Goal: Transaction & Acquisition: Purchase product/service

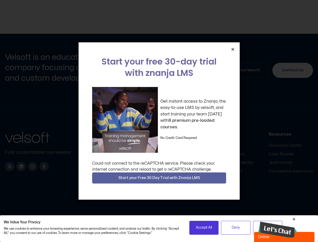
click at [159, 121] on div "Get instant access to Znanja, the easy-to-use LMS by velsoft, and start trainin…" at bounding box center [159, 120] width 134 height 66
click at [232, 49] on icon "Close" at bounding box center [233, 49] width 4 height 4
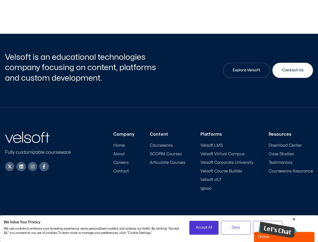
click at [159, 178] on div "Company Home About Careers Contact Content Courseware SCORM Courses Articulate …" at bounding box center [196, 160] width 234 height 59
click at [204, 227] on span "Accept All" at bounding box center [204, 227] width 16 height 6
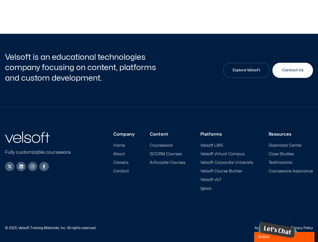
click at [235, 227] on div "Accessibility Policy | Privacy Policy" at bounding box center [236, 228] width 154 height 4
click at [278, 227] on img at bounding box center [277, 229] width 39 height 16
click at [294, 219] on div "Minimize Back Powered by [DOMAIN_NAME] Rate this chat Upload File Insert emoji …" at bounding box center [271, 181] width 88 height 121
